Goal: Task Accomplishment & Management: Manage account settings

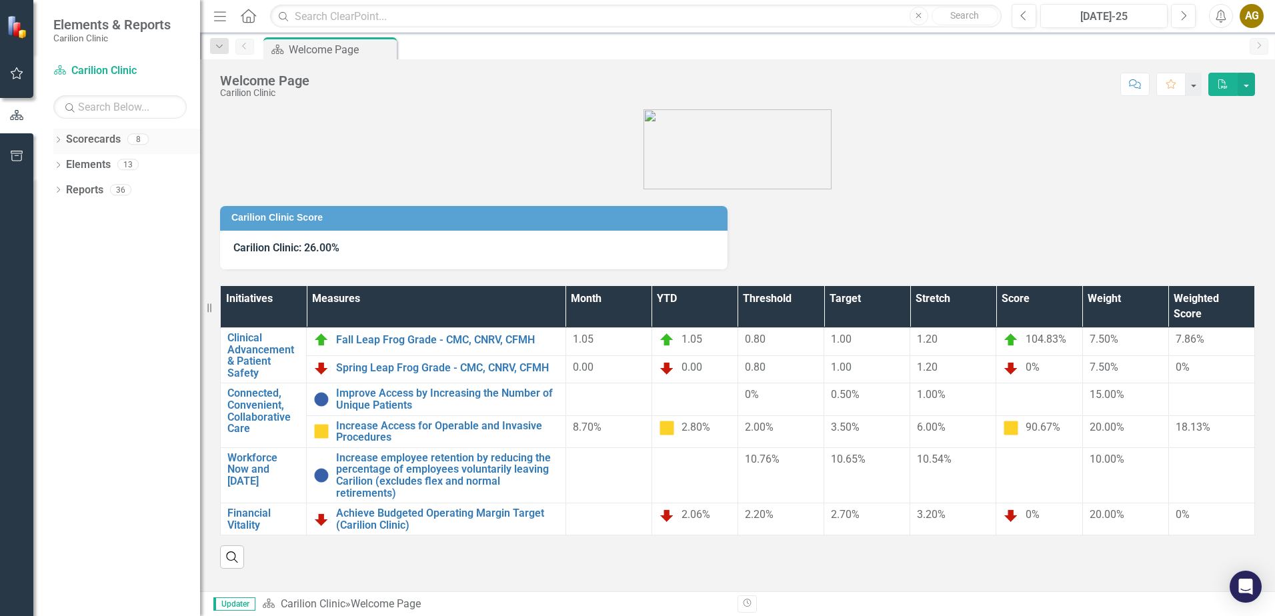
click at [55, 140] on icon "Dropdown" at bounding box center [57, 140] width 9 height 7
click at [65, 165] on icon "Dropdown" at bounding box center [65, 164] width 10 height 8
click at [78, 187] on icon at bounding box center [78, 189] width 3 height 7
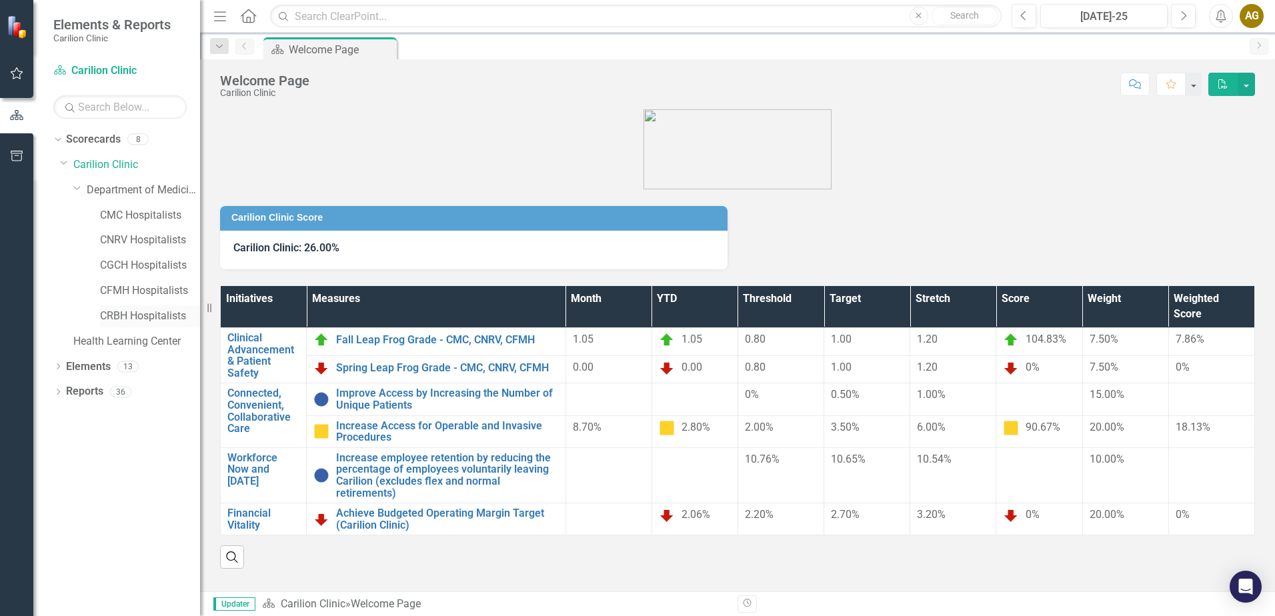
click at [136, 317] on link "CRBH Hospitalists" at bounding box center [150, 316] width 100 height 15
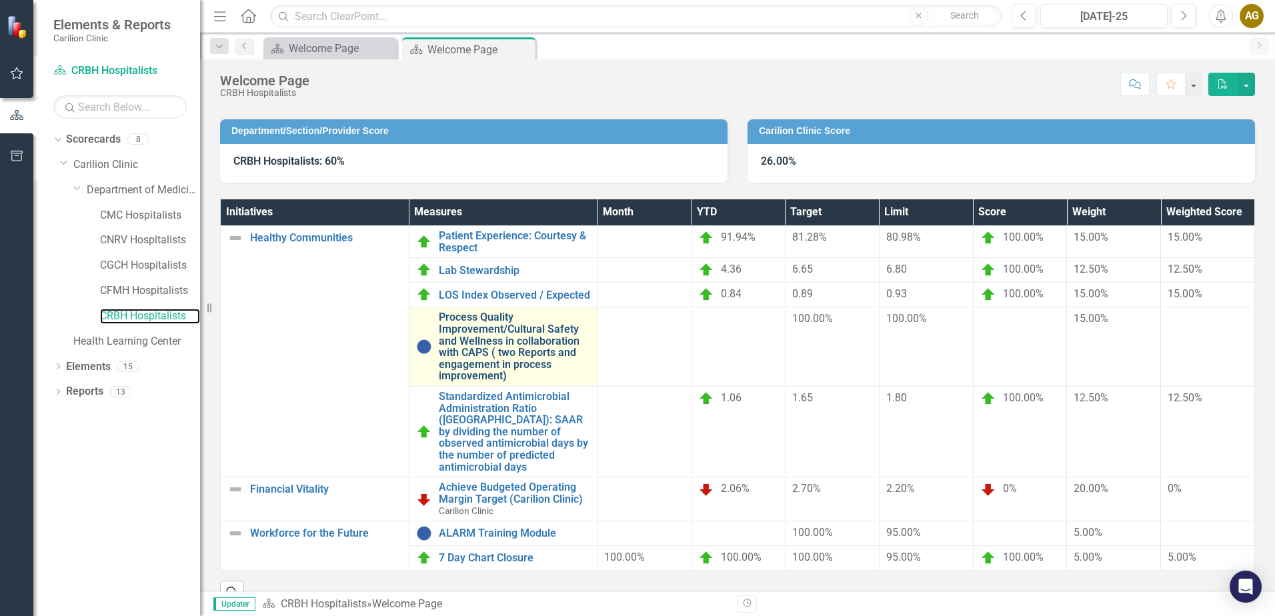
scroll to position [107, 0]
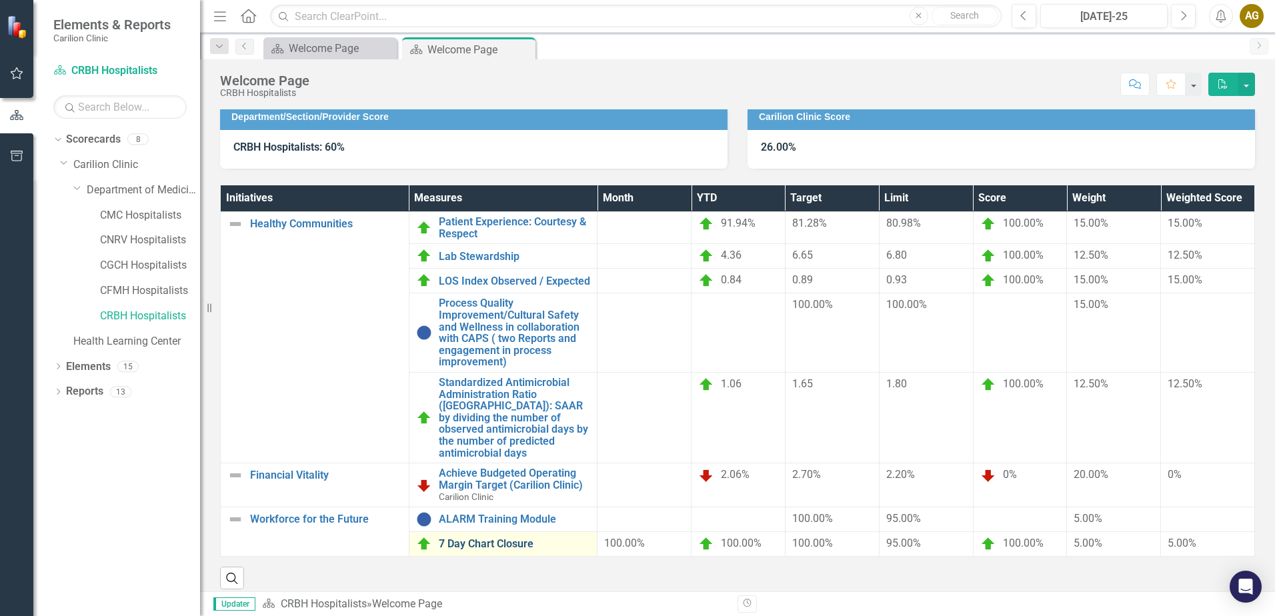
click at [491, 538] on link "7 Day Chart Closure" at bounding box center [515, 544] width 152 height 12
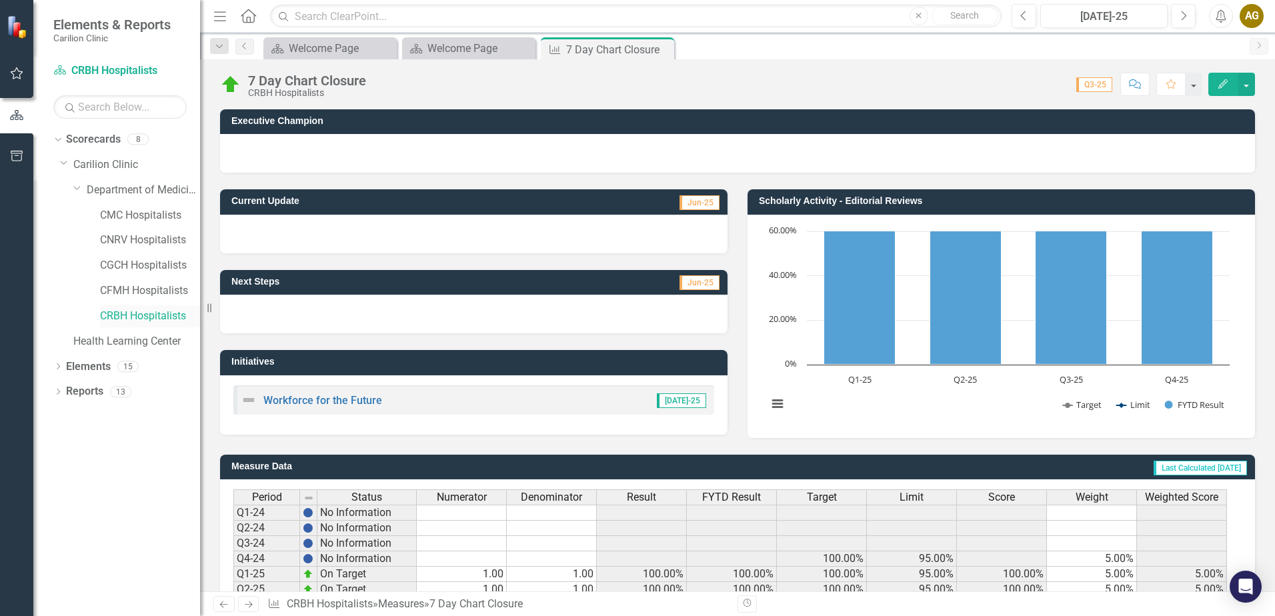
click at [116, 309] on link "CRBH Hospitalists" at bounding box center [150, 316] width 100 height 15
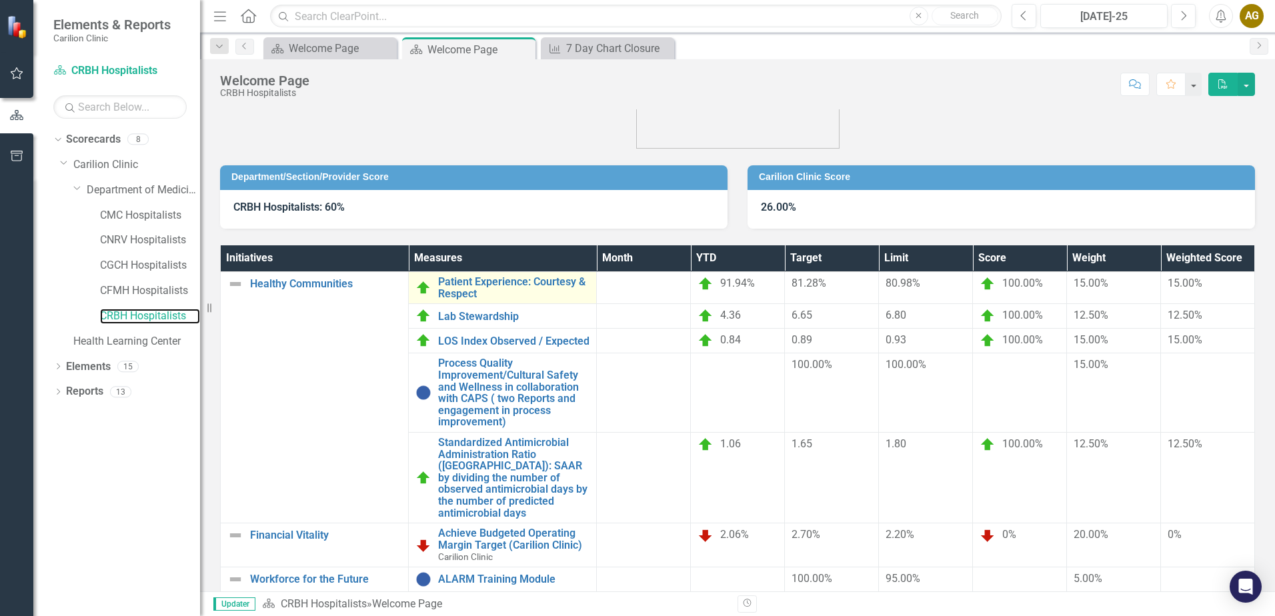
scroll to position [67, 0]
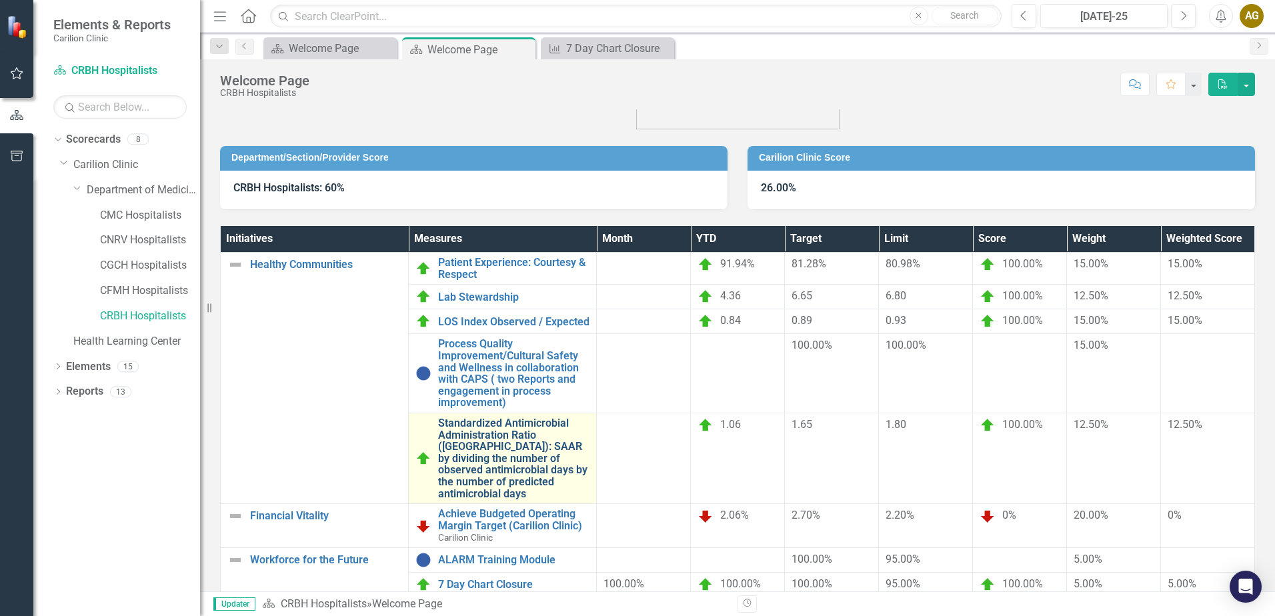
click at [480, 453] on link "Standardized Antimicrobial Administration Ratio ([GEOGRAPHIC_DATA]): SAAR by di…" at bounding box center [513, 458] width 151 height 82
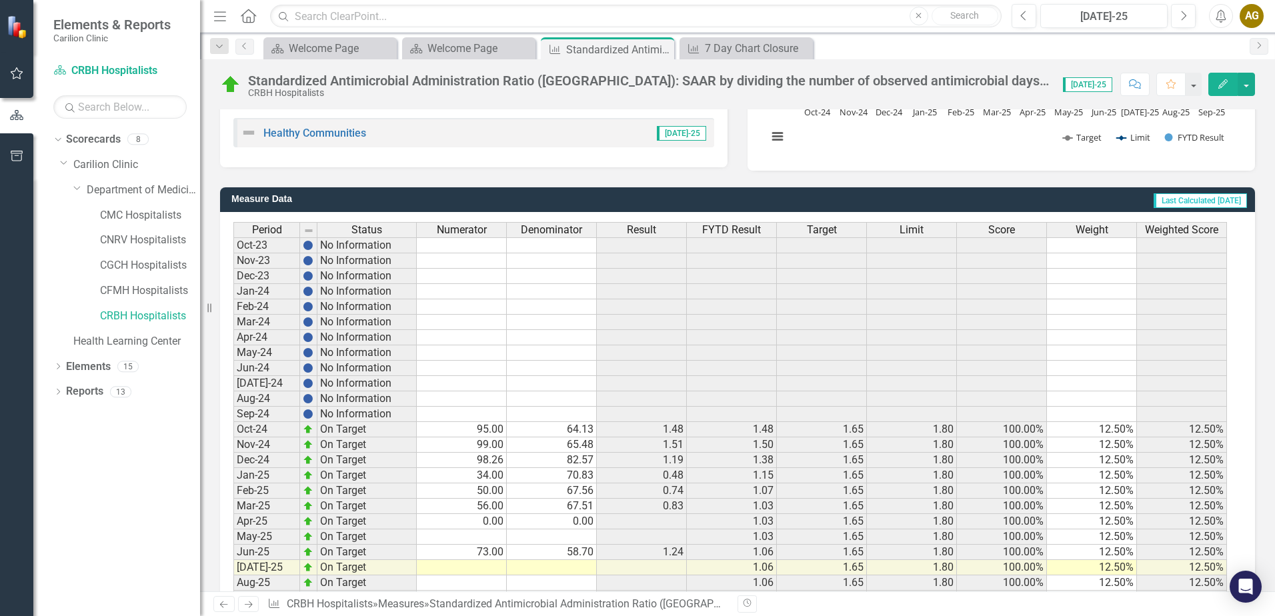
scroll to position [315, 0]
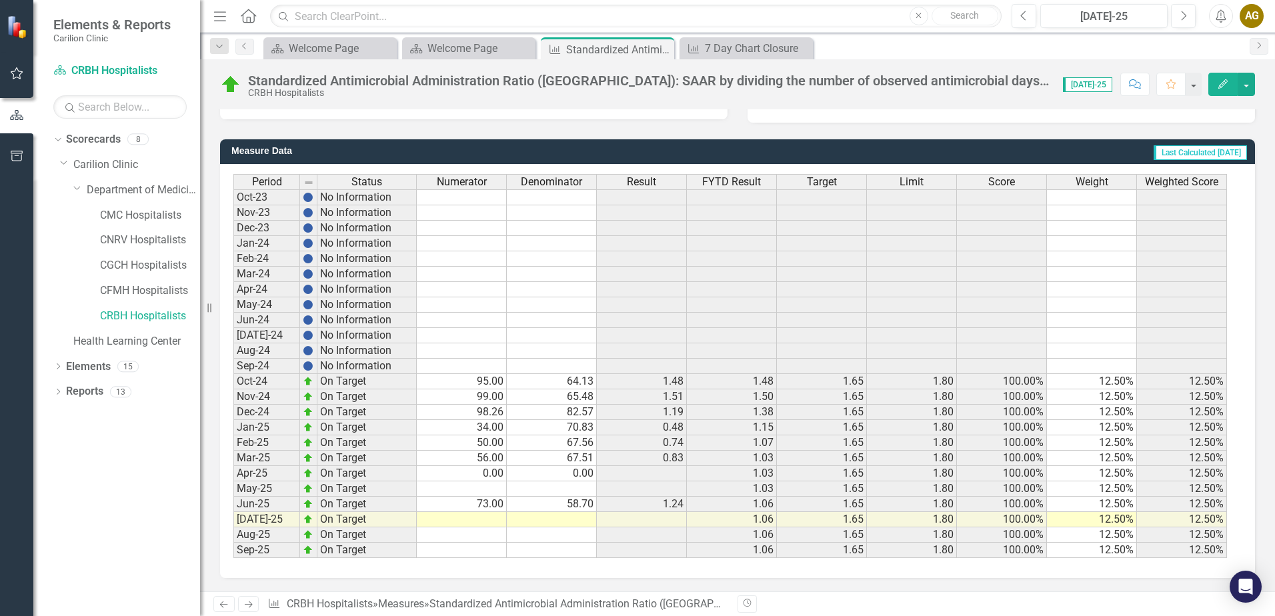
click at [459, 491] on td at bounding box center [462, 488] width 90 height 15
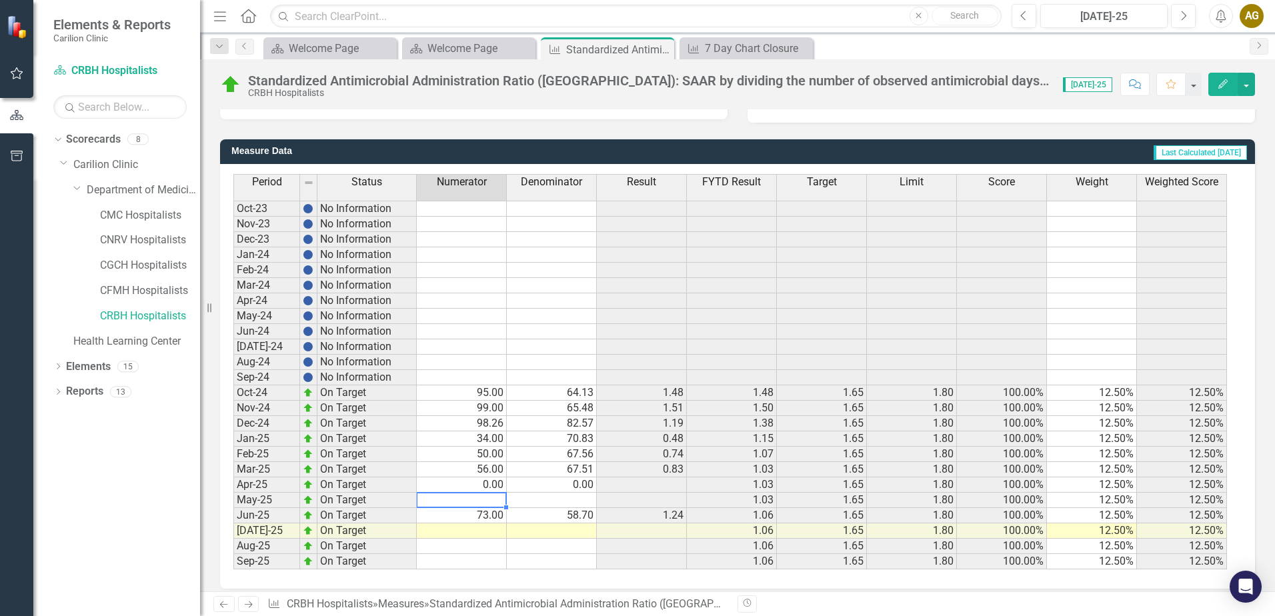
click at [471, 484] on td "0.00" at bounding box center [462, 484] width 90 height 15
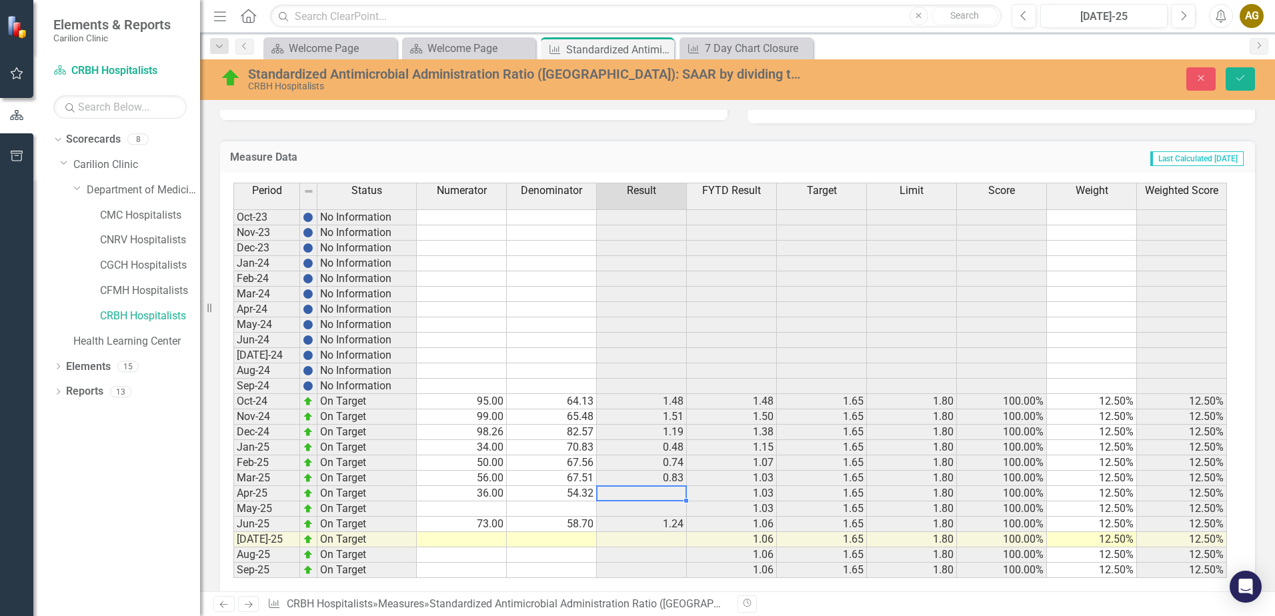
click at [478, 507] on td at bounding box center [462, 508] width 90 height 15
type textarea "67"
type textarea "72.784"
drag, startPoint x: 1241, startPoint y: 70, endPoint x: 1274, endPoint y: 83, distance: 35.9
click at [1241, 70] on button "Save" at bounding box center [1239, 78] width 29 height 23
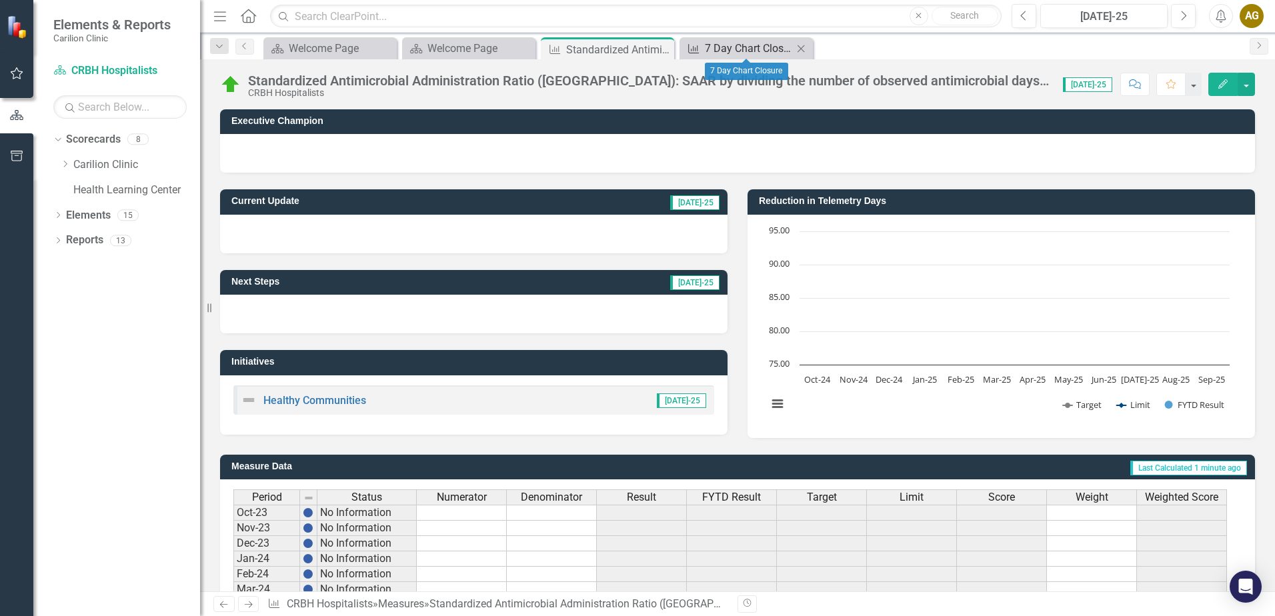
click at [771, 48] on div "7 Day Chart Closure" at bounding box center [749, 48] width 88 height 17
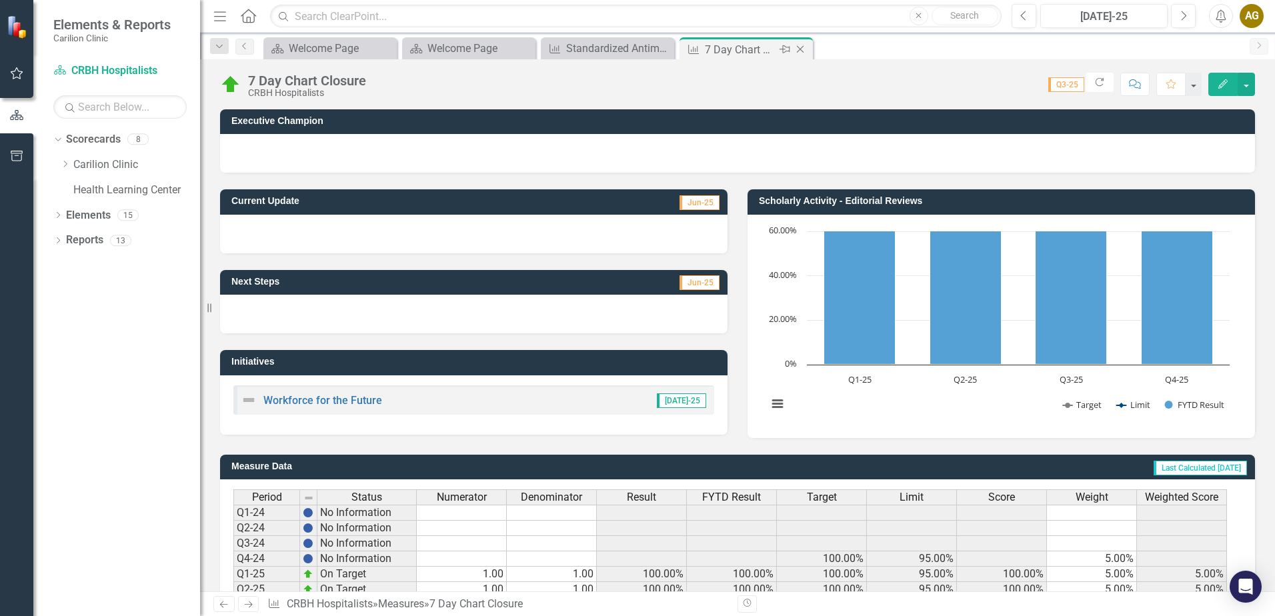
click at [800, 49] on icon at bounding box center [800, 49] width 7 height 7
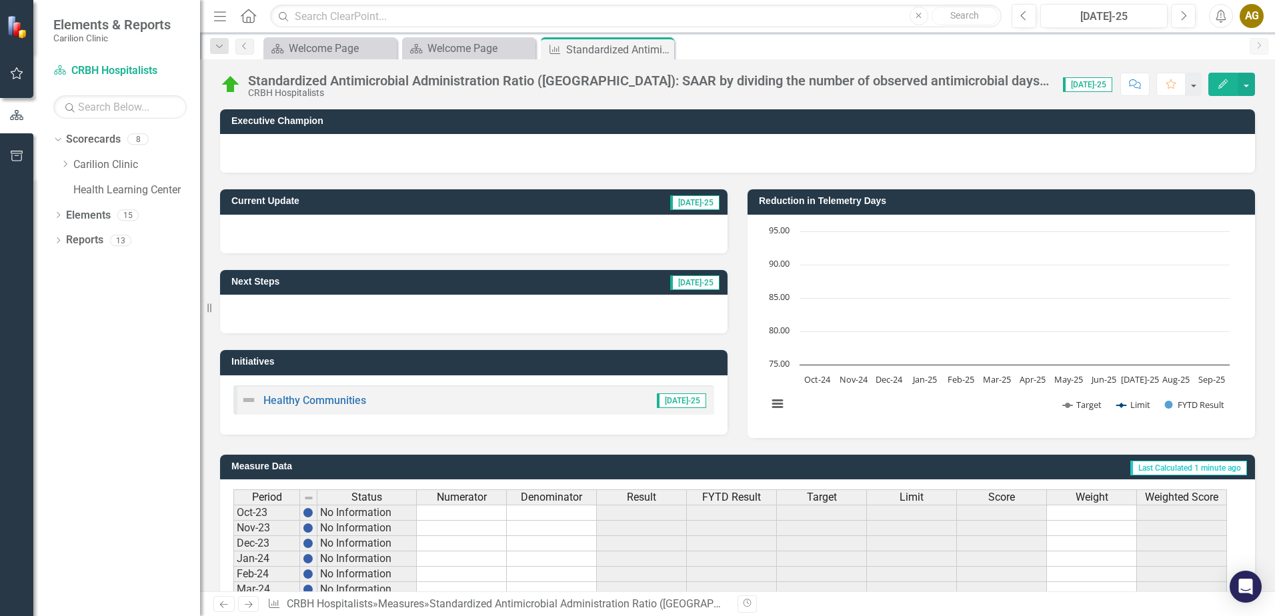
scroll to position [267, 0]
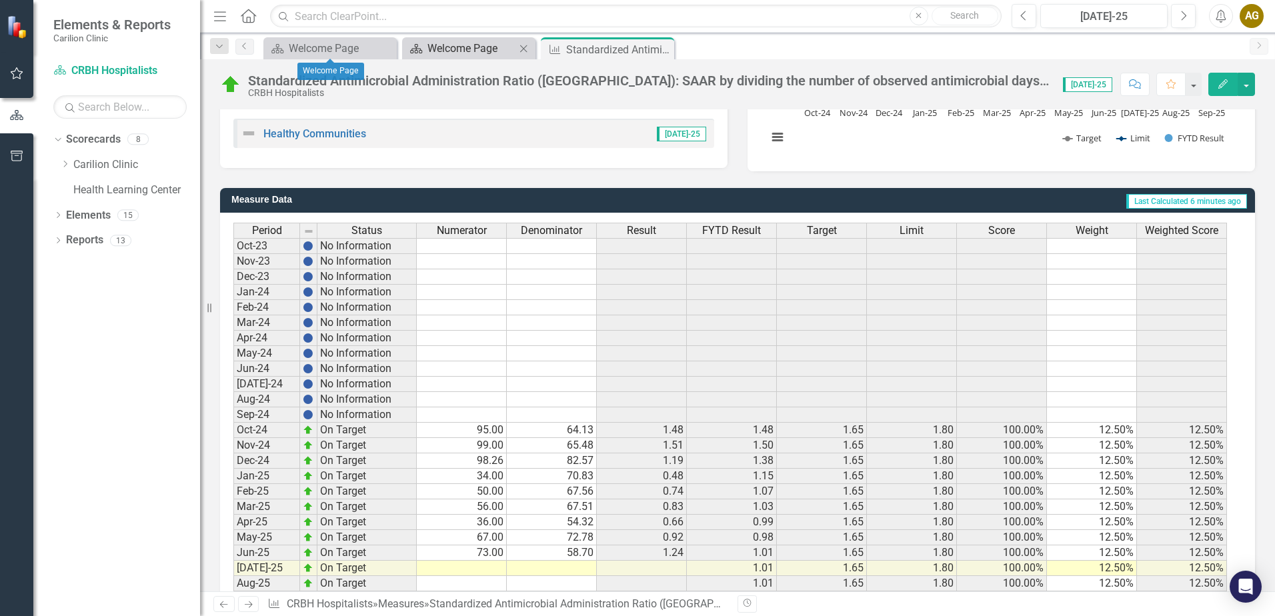
click at [472, 41] on div "Welcome Page" at bounding box center [471, 48] width 88 height 17
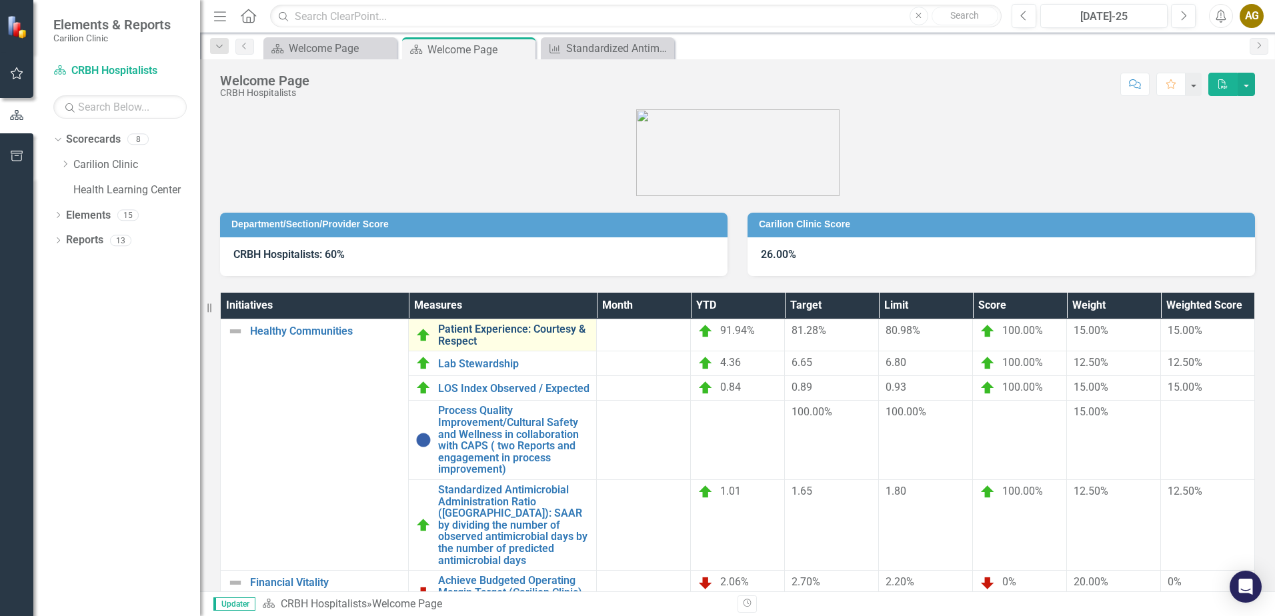
click at [501, 327] on link "Patient Experience: Courtesy & Respect" at bounding box center [513, 334] width 151 height 23
